Goal: Task Accomplishment & Management: Use online tool/utility

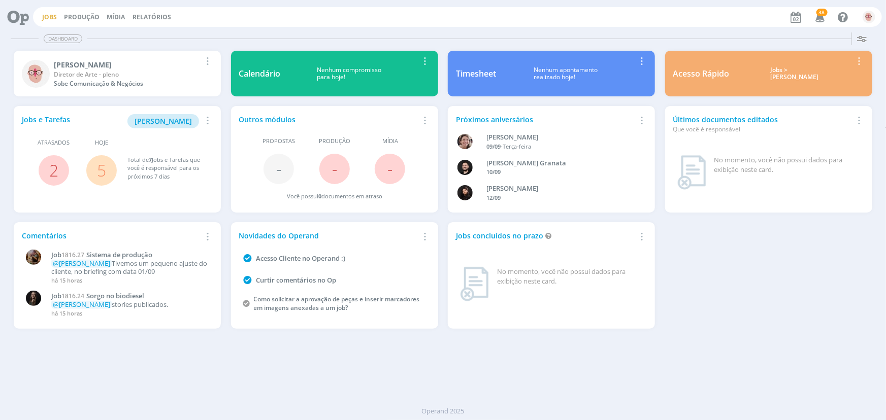
click at [48, 15] on link "Jobs" at bounding box center [49, 17] width 15 height 9
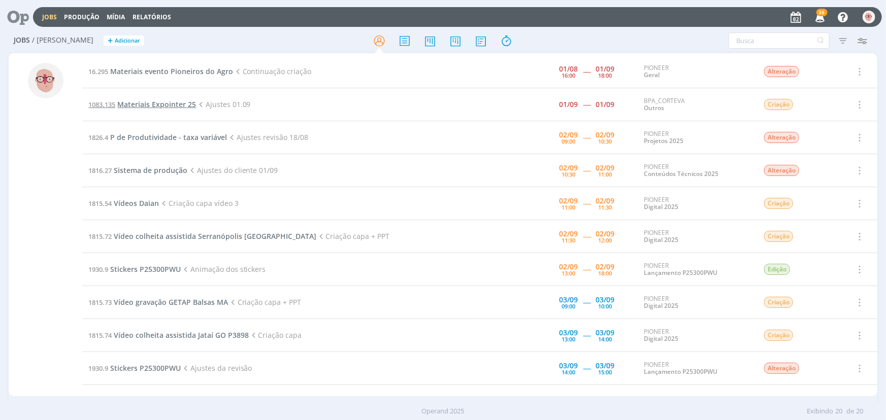
click at [171, 100] on span "Materiais Expointer 25" at bounding box center [156, 104] width 79 height 10
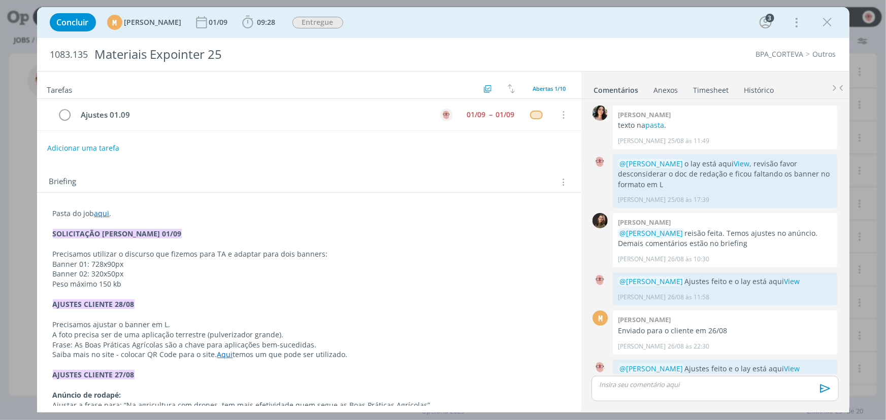
scroll to position [156, 0]
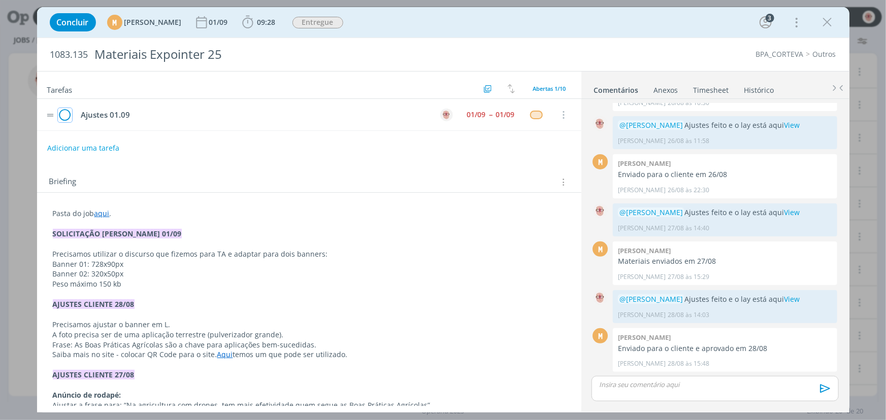
click at [60, 117] on icon "dialog" at bounding box center [65, 115] width 14 height 15
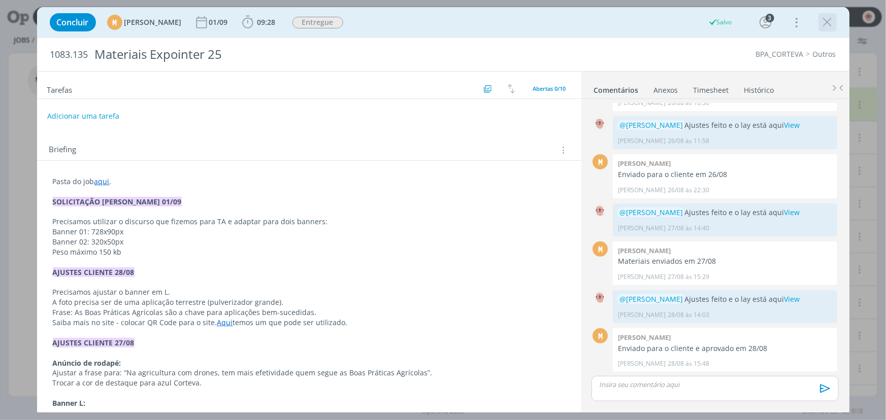
click at [823, 23] on icon "dialog" at bounding box center [827, 22] width 15 height 15
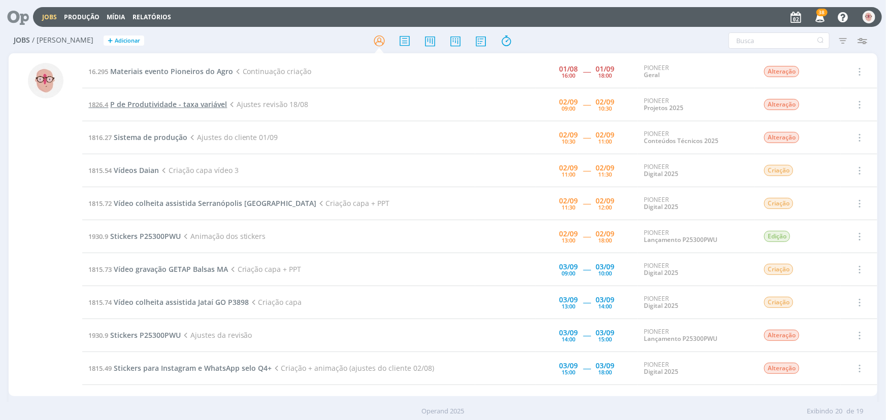
click at [157, 104] on span "P de Produtividade - taxa variável" at bounding box center [168, 104] width 117 height 10
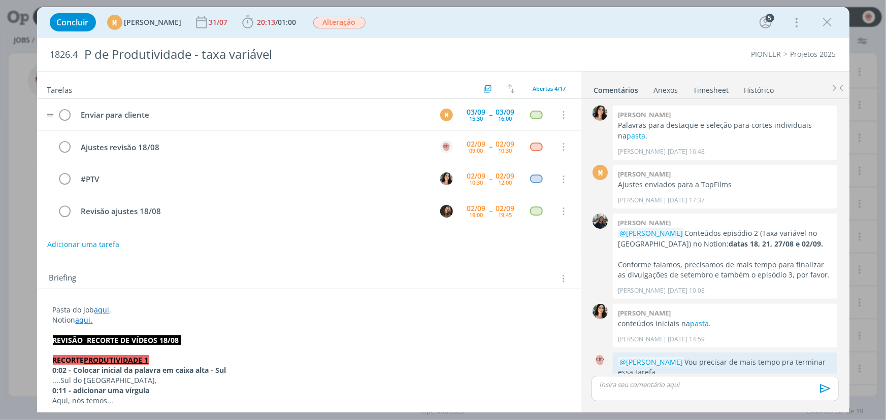
scroll to position [310, 0]
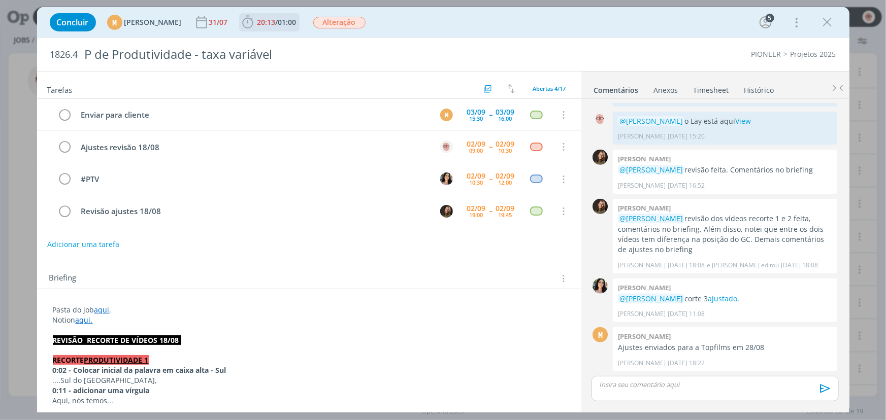
click at [255, 18] on icon "dialog" at bounding box center [247, 22] width 15 height 15
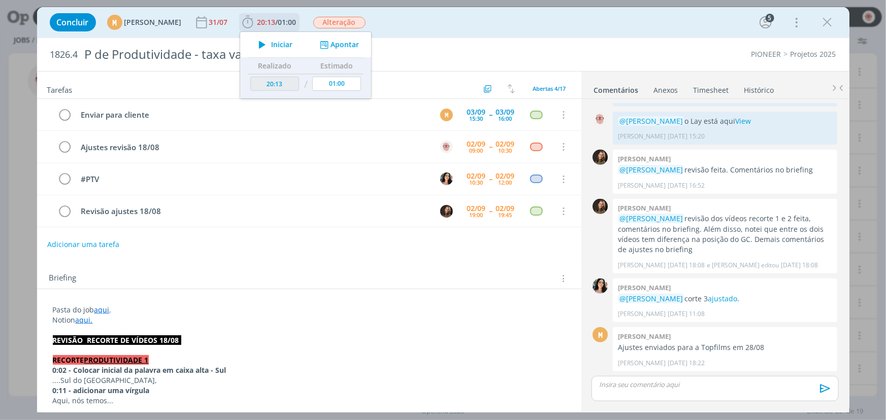
click at [271, 41] on icon "dialog" at bounding box center [262, 44] width 18 height 13
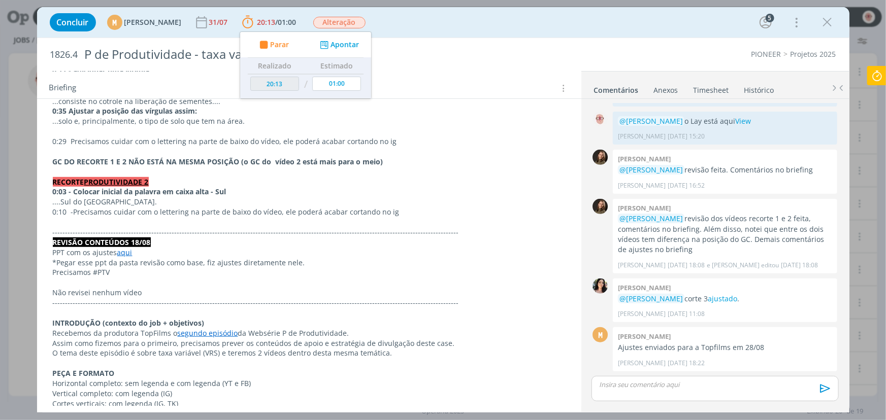
scroll to position [369, 0]
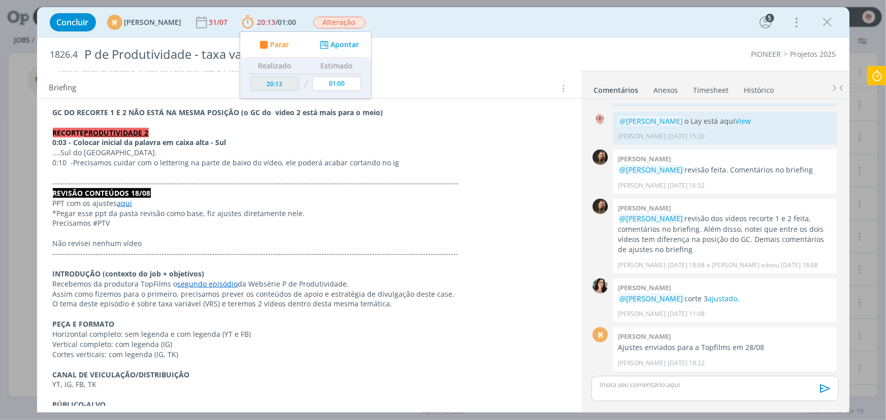
click at [122, 203] on link "aqui" at bounding box center [124, 203] width 15 height 10
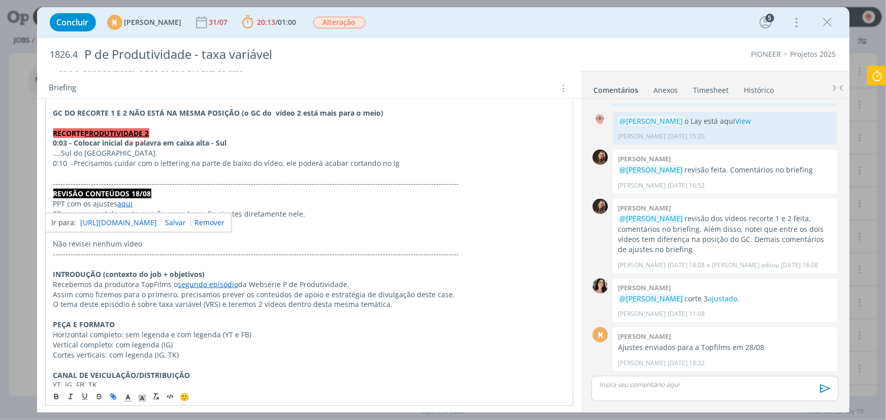
click at [135, 222] on link "[URL][DOMAIN_NAME]" at bounding box center [119, 222] width 77 height 13
